Goal: Information Seeking & Learning: Learn about a topic

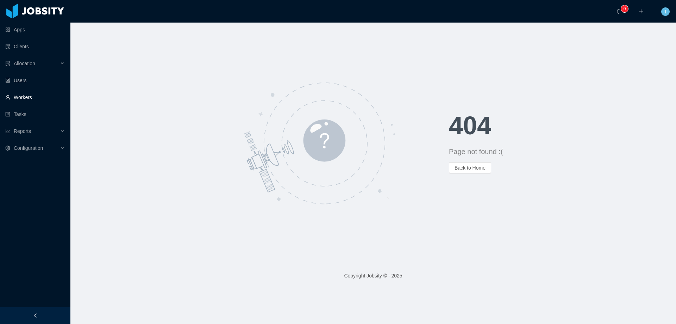
click at [26, 100] on link "Workers" at bounding box center [35, 97] width 60 height 14
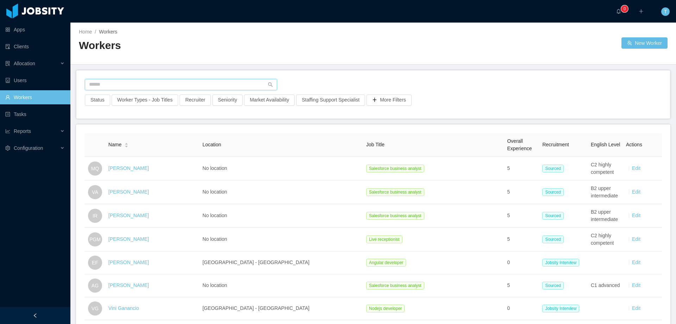
click at [156, 85] on input "text" at bounding box center [181, 84] width 192 height 11
paste input "**********"
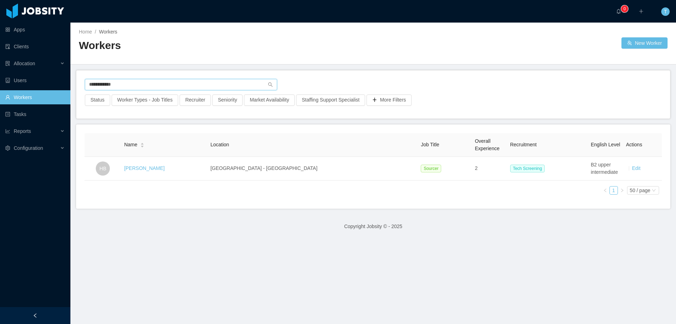
type input "**********"
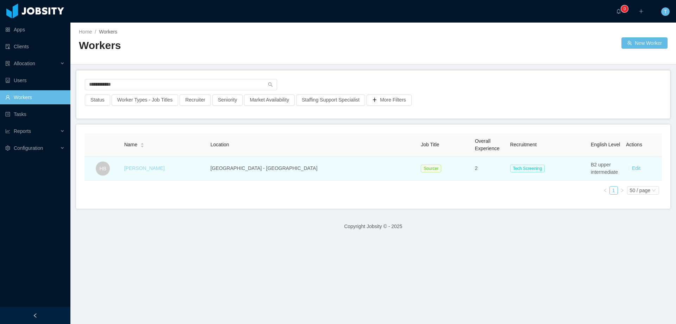
click at [160, 167] on link "Hellyn Borim" at bounding box center [144, 168] width 41 height 6
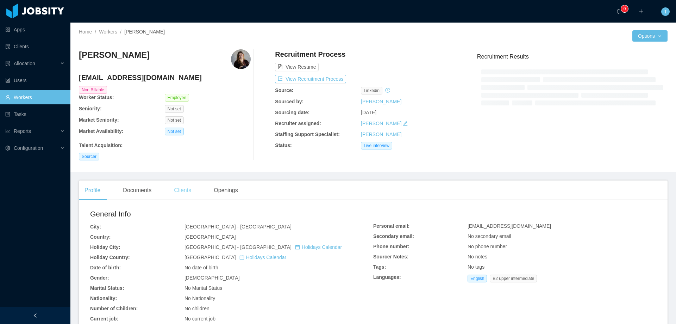
click at [176, 191] on div "Clients" at bounding box center [182, 190] width 29 height 20
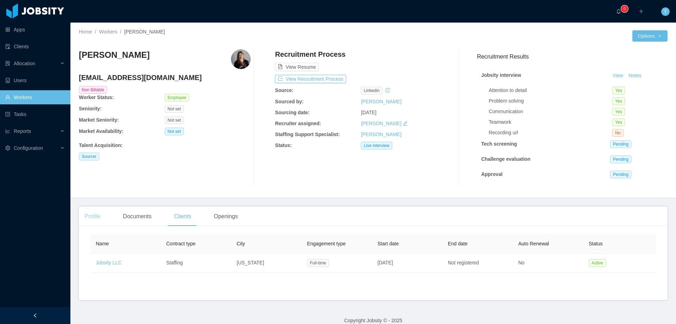
click at [98, 219] on div "Profile" at bounding box center [92, 216] width 27 height 20
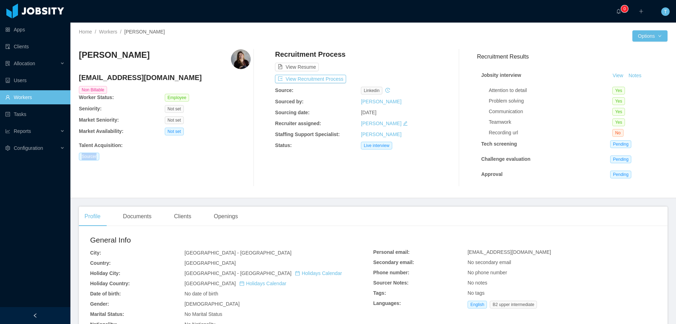
drag, startPoint x: 101, startPoint y: 154, endPoint x: 78, endPoint y: 156, distance: 23.3
click at [78, 156] on div "Home / Workers / Hellyn Borim / Options Hellyn Borim hellyn.borim@jobsity.com N…" at bounding box center [373, 110] width 606 height 175
copy span "Sourcer"
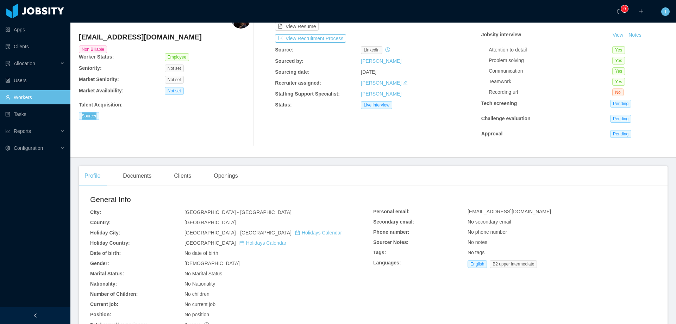
scroll to position [138, 0]
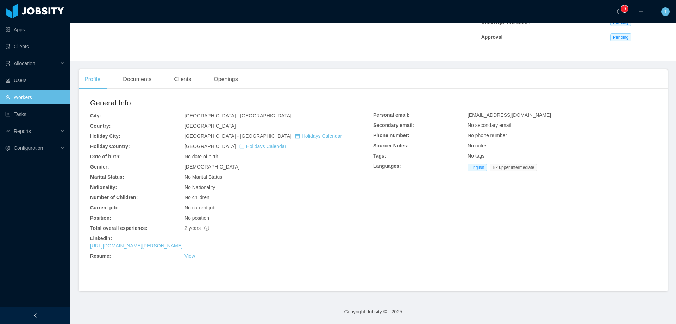
click at [16, 99] on link "Workers" at bounding box center [35, 97] width 60 height 14
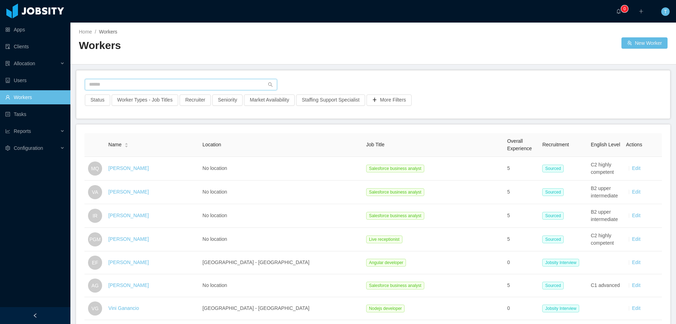
click at [151, 86] on input "text" at bounding box center [181, 84] width 192 height 11
paste input "**********"
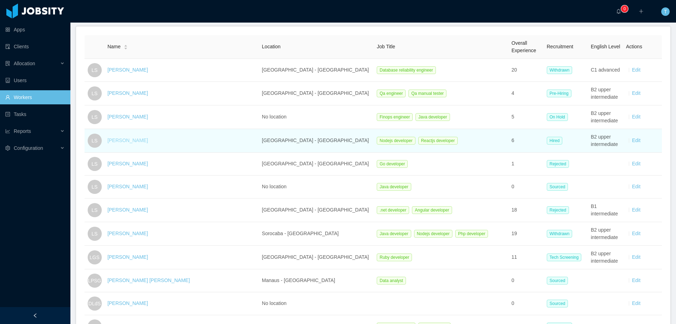
scroll to position [22, 0]
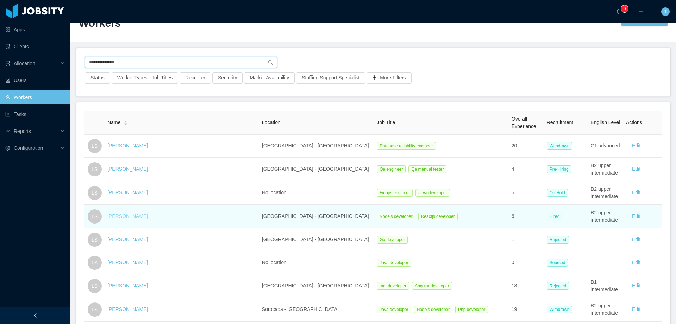
type input "**********"
click at [133, 216] on link "[PERSON_NAME]" at bounding box center [127, 216] width 41 height 6
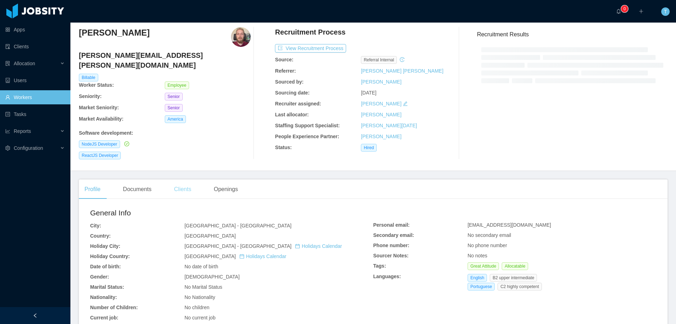
click at [185, 183] on div "Clients" at bounding box center [182, 189] width 29 height 20
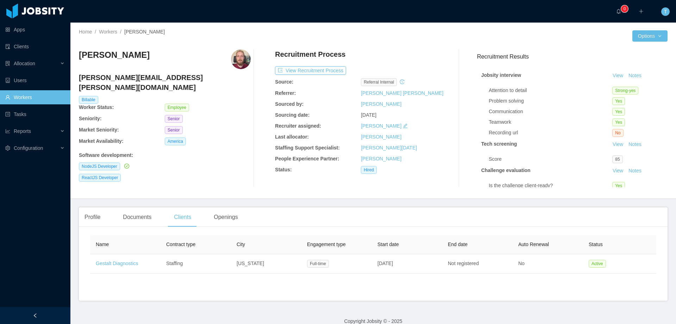
click at [97, 202] on main "Home / Workers / Leonardo Souza / Options Leonardo Souza leonardo.souza@jobsity…" at bounding box center [373, 173] width 606 height 301
click at [91, 219] on div "Profile" at bounding box center [92, 217] width 27 height 20
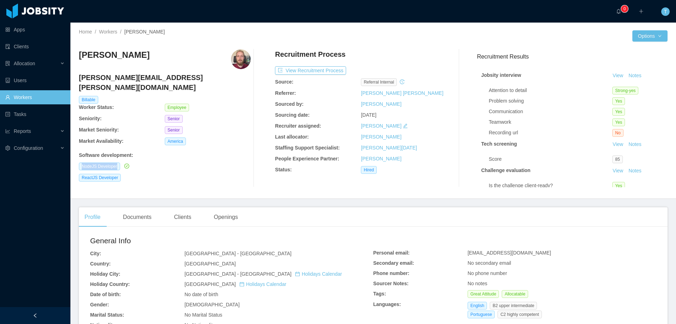
drag, startPoint x: 77, startPoint y: 155, endPoint x: 119, endPoint y: 156, distance: 41.9
click at [119, 156] on div "Home / Workers / Leonardo Souza / Options Leonardo Souza leonardo.souza@jobsity…" at bounding box center [373, 111] width 606 height 176
copy span "NodeJS Developer"
click at [23, 99] on link "Workers" at bounding box center [35, 97] width 60 height 14
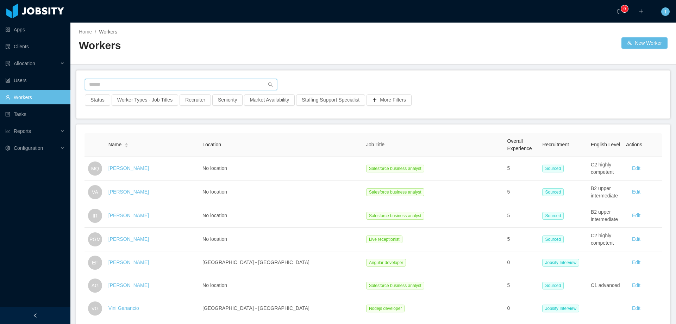
click at [236, 88] on input "text" at bounding box center [181, 84] width 192 height 11
paste input "**********"
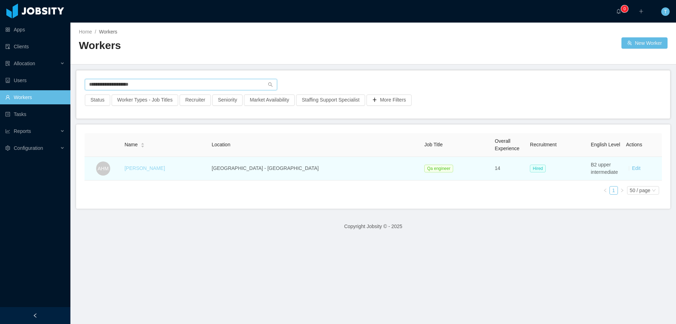
type input "**********"
click at [165, 169] on link "Arthur Henrique Mendes" at bounding box center [145, 168] width 41 height 6
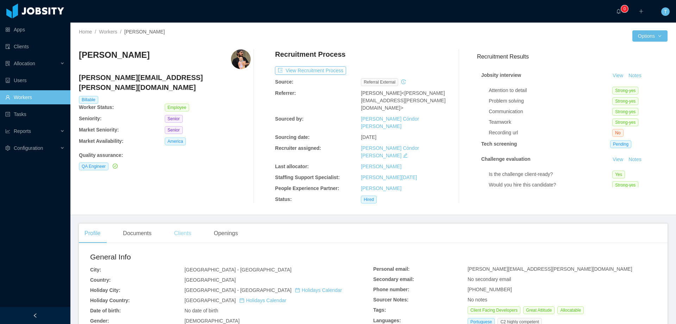
click at [178, 223] on div "Clients" at bounding box center [182, 233] width 29 height 20
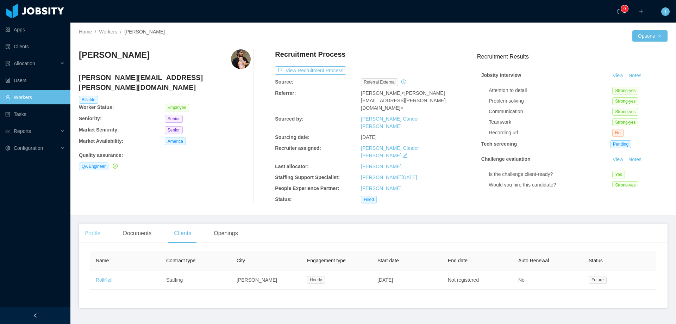
click at [94, 223] on div "Profile" at bounding box center [92, 233] width 27 height 20
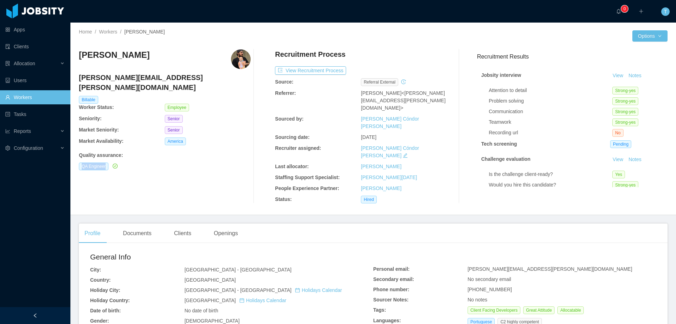
drag, startPoint x: 93, startPoint y: 157, endPoint x: 115, endPoint y: 157, distance: 21.5
click at [115, 157] on div "Home / Workers / Arthur Henrique Mendes / Options Arthur Henrique Mendes arthur…" at bounding box center [373, 119] width 606 height 192
copy div "QA Engineer"
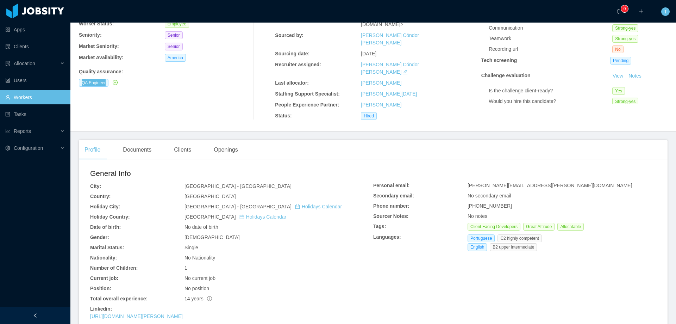
scroll to position [106, 0]
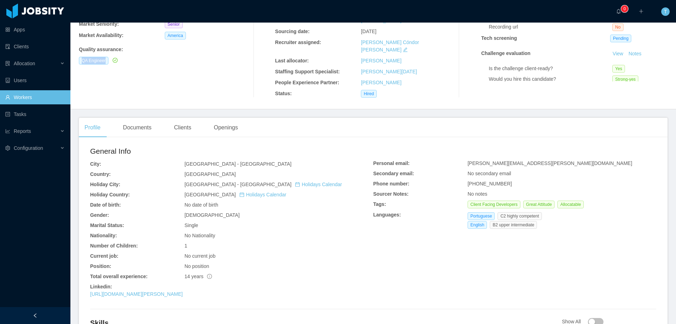
drag, startPoint x: 33, startPoint y: 97, endPoint x: 81, endPoint y: 69, distance: 55.1
click at [33, 97] on link "Workers" at bounding box center [35, 97] width 60 height 14
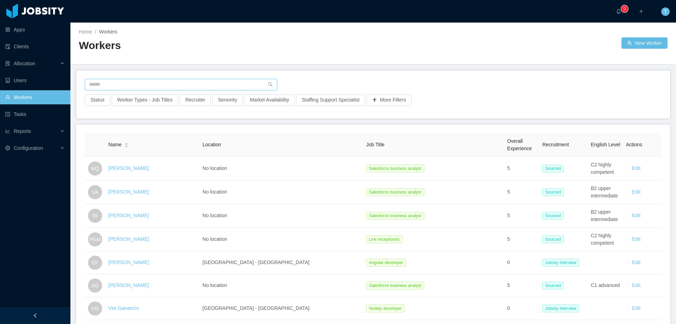
click at [99, 81] on input "text" at bounding box center [181, 84] width 192 height 11
paste input "**********"
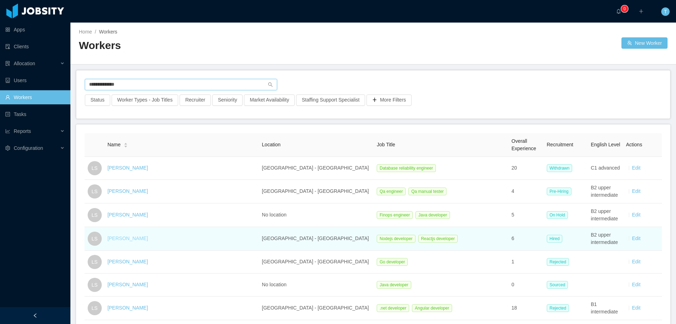
type input "**********"
click at [136, 237] on link "[PERSON_NAME]" at bounding box center [127, 238] width 41 height 6
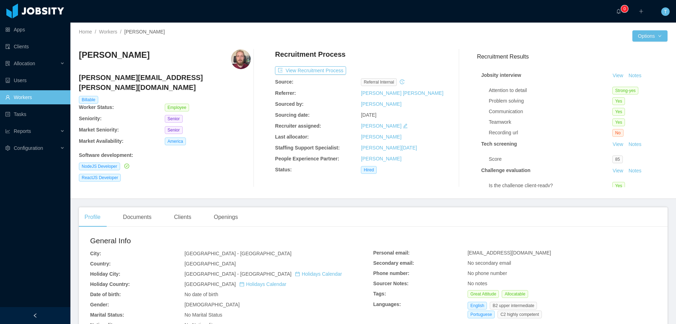
click at [240, 57] on img at bounding box center [241, 59] width 20 height 20
click at [651, 36] on button "Options" at bounding box center [650, 35] width 35 height 11
click at [636, 64] on button "Profiles" at bounding box center [623, 66] width 28 height 11
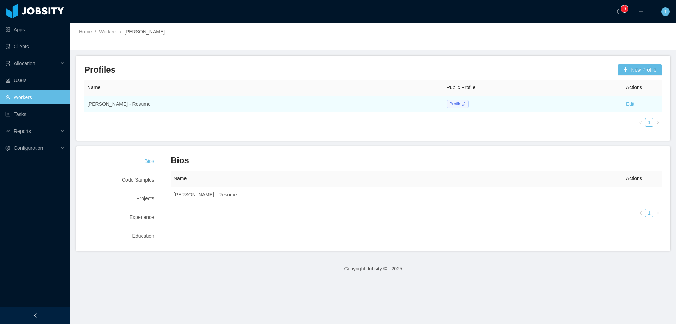
click at [447, 103] on span "Profile" at bounding box center [458, 104] width 22 height 8
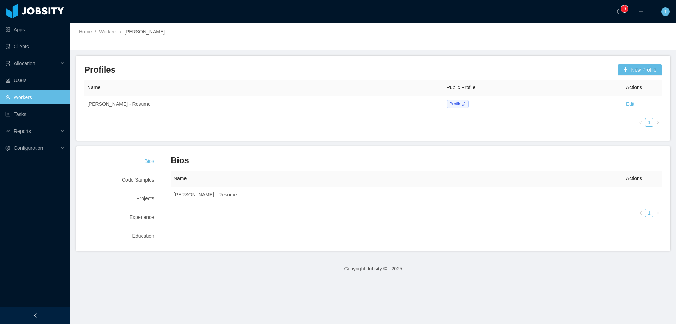
click at [33, 97] on link "Workers" at bounding box center [35, 97] width 60 height 14
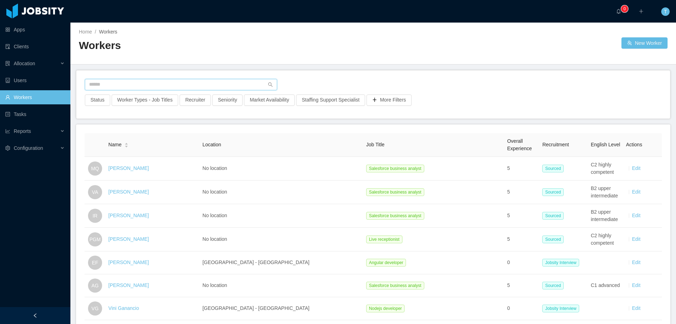
click at [132, 83] on input "text" at bounding box center [181, 84] width 192 height 11
paste input "**********"
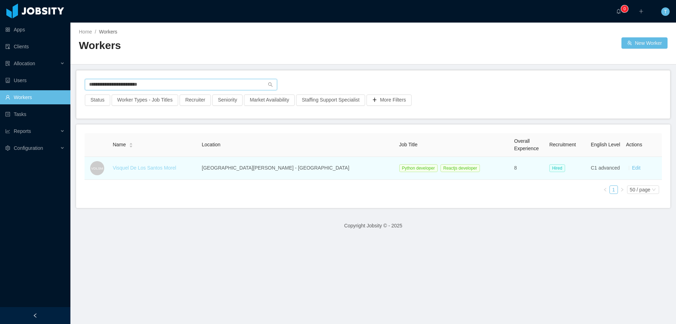
type input "**********"
click at [155, 168] on link "Visquel De Los Santos Morel" at bounding box center [144, 168] width 63 height 6
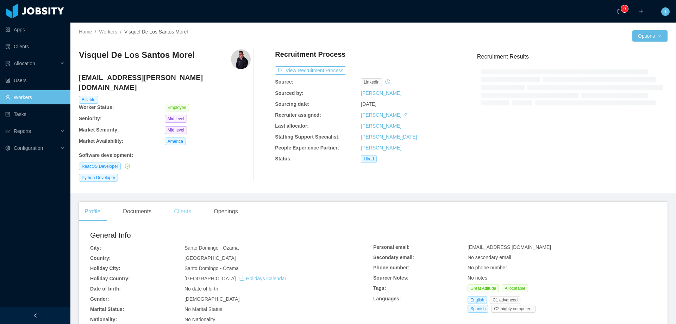
click at [186, 202] on div "Clients" at bounding box center [182, 212] width 29 height 20
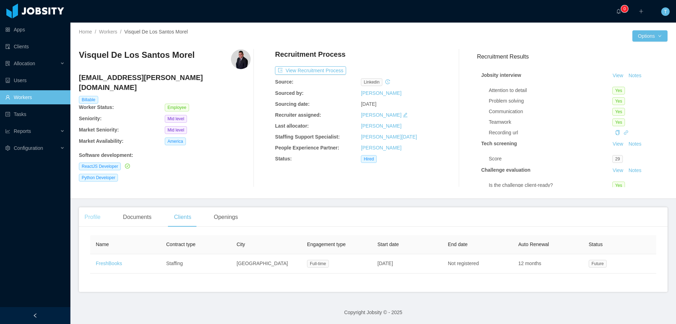
click at [95, 215] on div "Profile" at bounding box center [92, 217] width 27 height 20
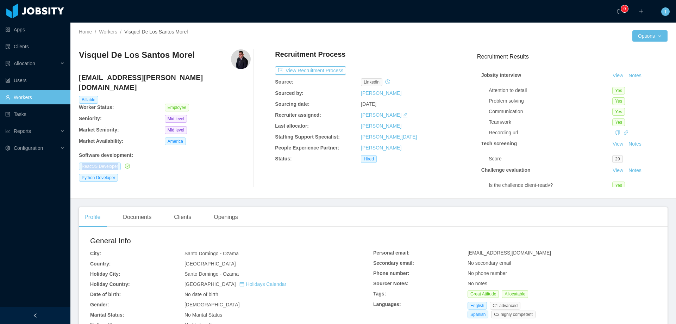
drag, startPoint x: 89, startPoint y: 156, endPoint x: 118, endPoint y: 157, distance: 28.9
click at [118, 157] on div "Home / Workers / Visquel De Los Santos Morel / Options Visquel De Los Santos Mo…" at bounding box center [373, 111] width 606 height 176
copy span "ReactJS Developer"
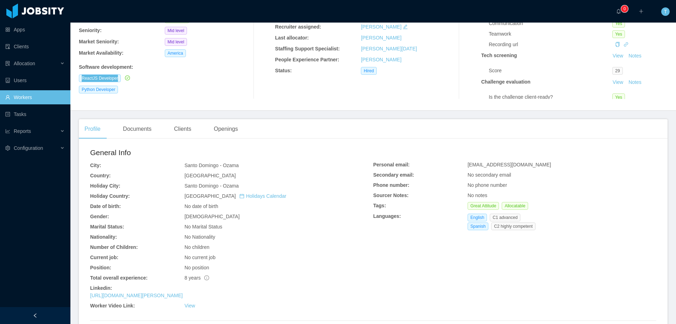
scroll to position [141, 0]
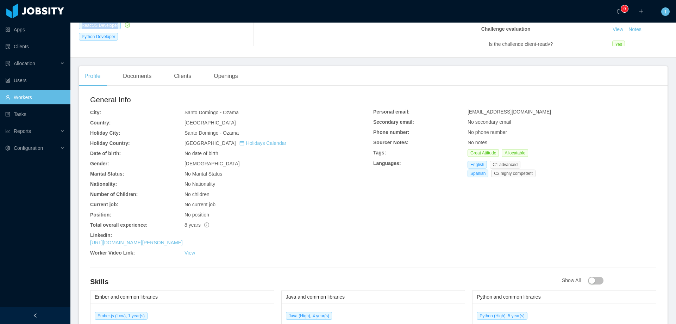
drag, startPoint x: 214, startPoint y: 241, endPoint x: 218, endPoint y: 238, distance: 4.7
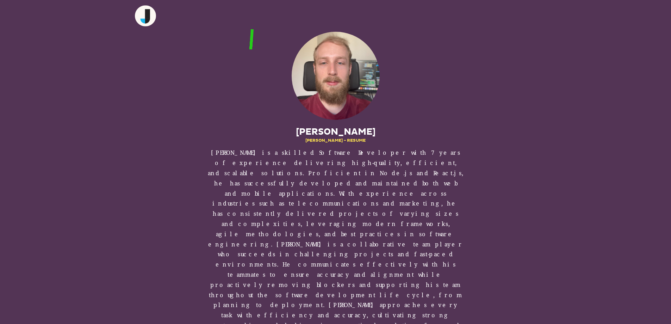
drag, startPoint x: 253, startPoint y: 27, endPoint x: 251, endPoint y: 51, distance: 23.7
